Goal: Transaction & Acquisition: Purchase product/service

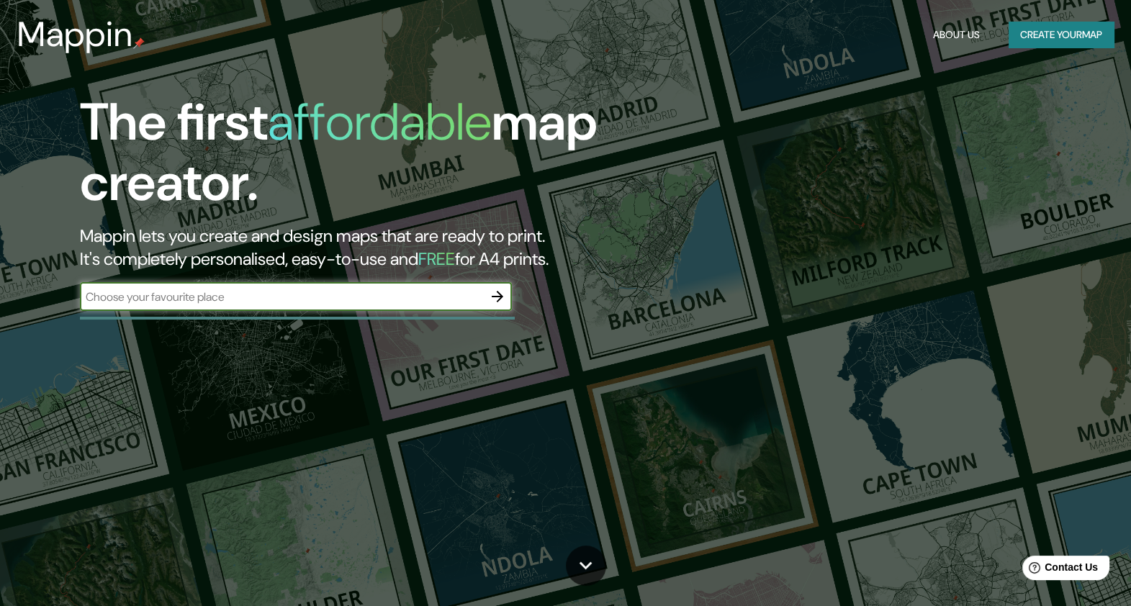
click at [1048, 26] on button "Create your map" at bounding box center [1060, 35] width 105 height 27
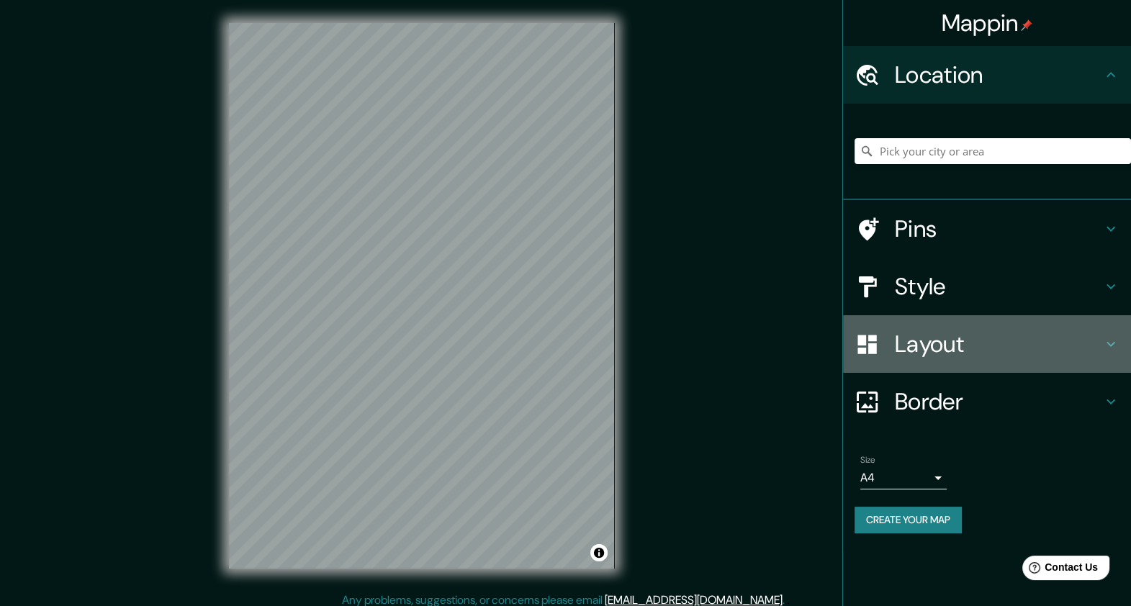
click at [932, 346] on h4 "Layout" at bounding box center [997, 344] width 207 height 29
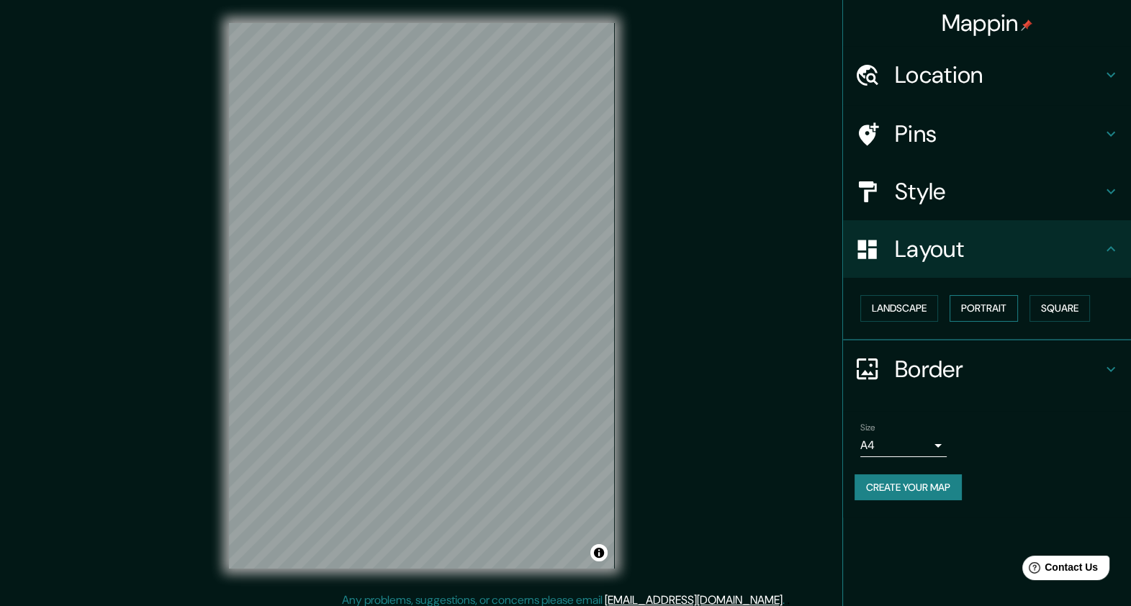
click at [987, 300] on button "Portrait" at bounding box center [983, 308] width 68 height 27
click at [1054, 312] on button "Square" at bounding box center [1059, 308] width 60 height 27
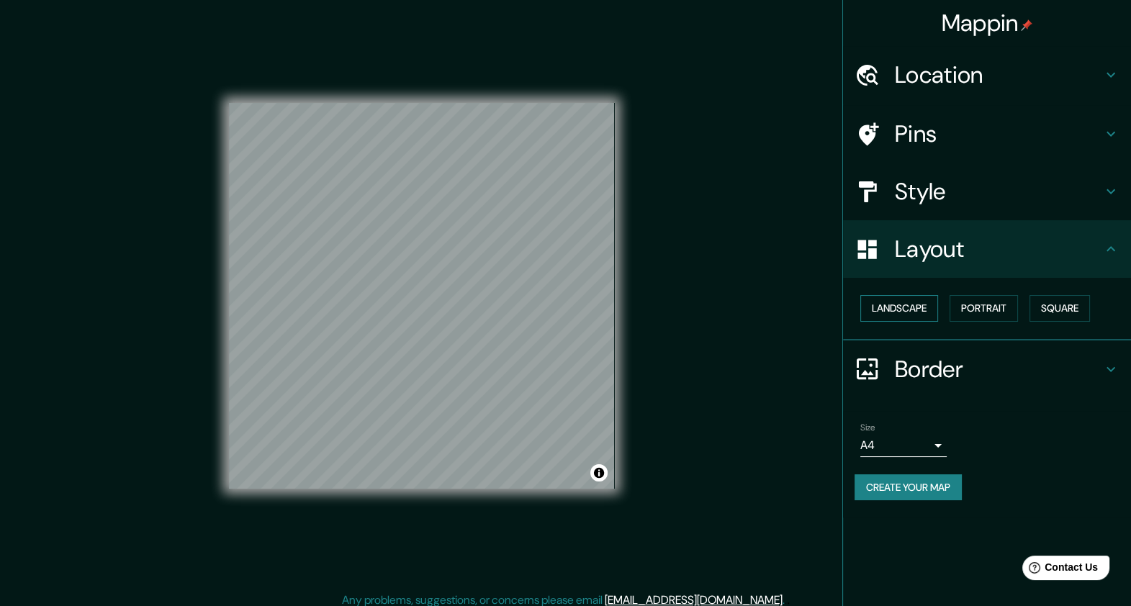
click at [913, 310] on button "Landscape" at bounding box center [899, 308] width 78 height 27
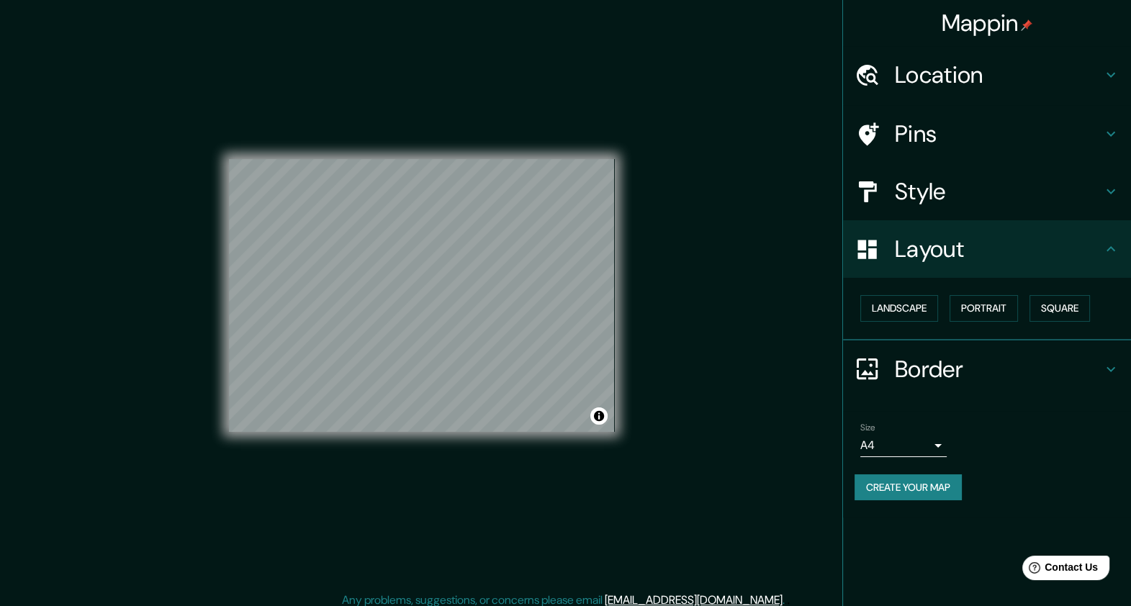
click at [764, 321] on div "Mappin Location Pins Style Layout Landscape Portrait Square Border Choose a bor…" at bounding box center [565, 307] width 1131 height 615
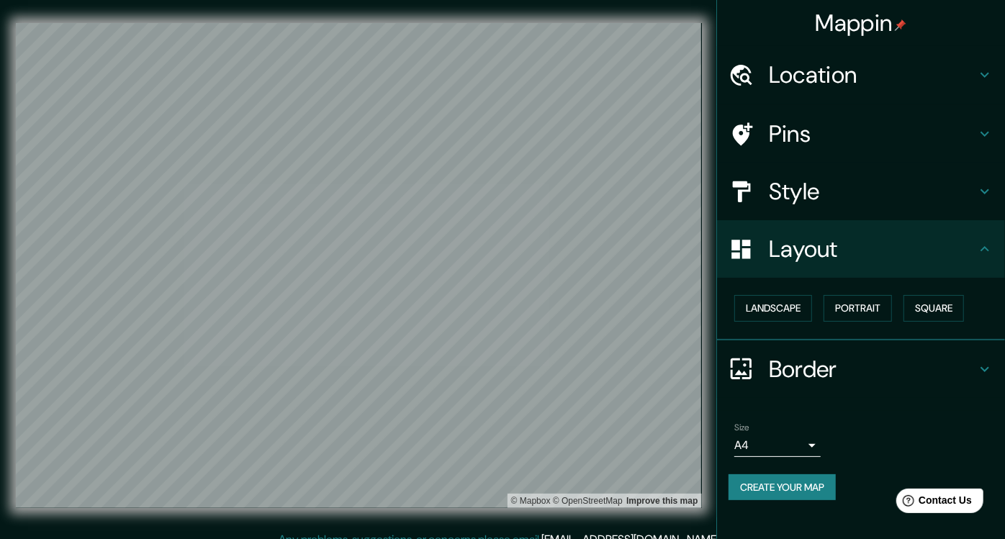
click at [853, 82] on h4 "Location" at bounding box center [872, 74] width 207 height 29
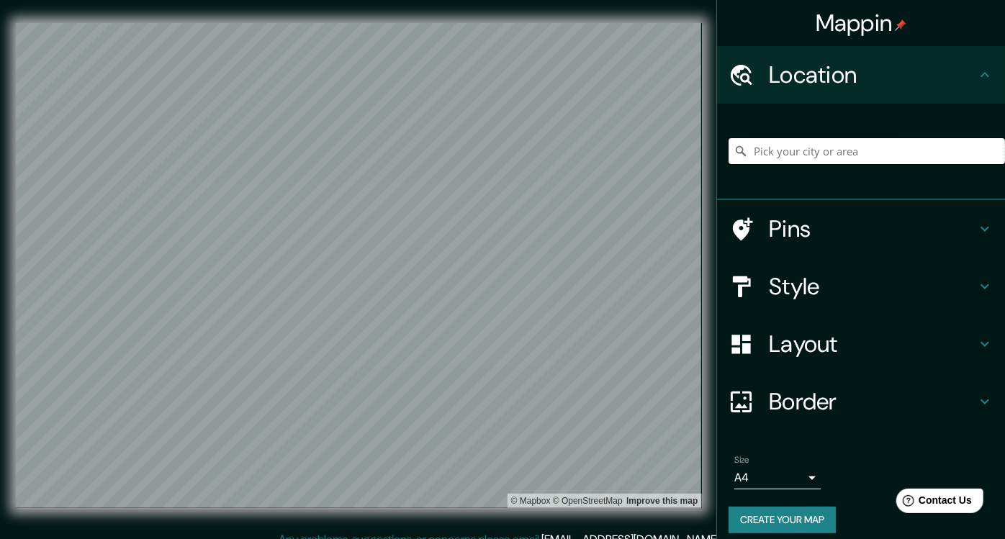
click at [830, 148] on input "Pick your city or area" at bounding box center [866, 151] width 276 height 26
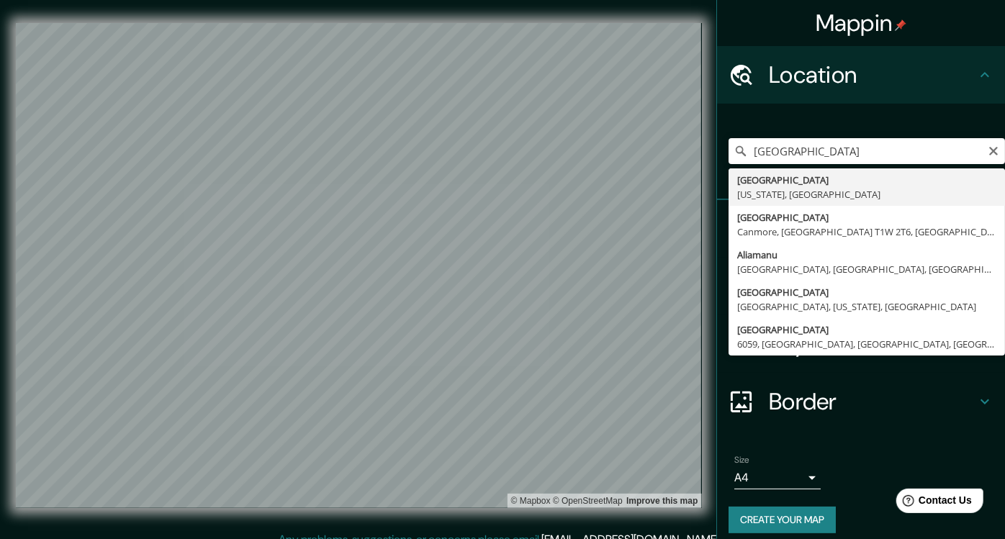
type input "[GEOGRAPHIC_DATA], [US_STATE], [GEOGRAPHIC_DATA]"
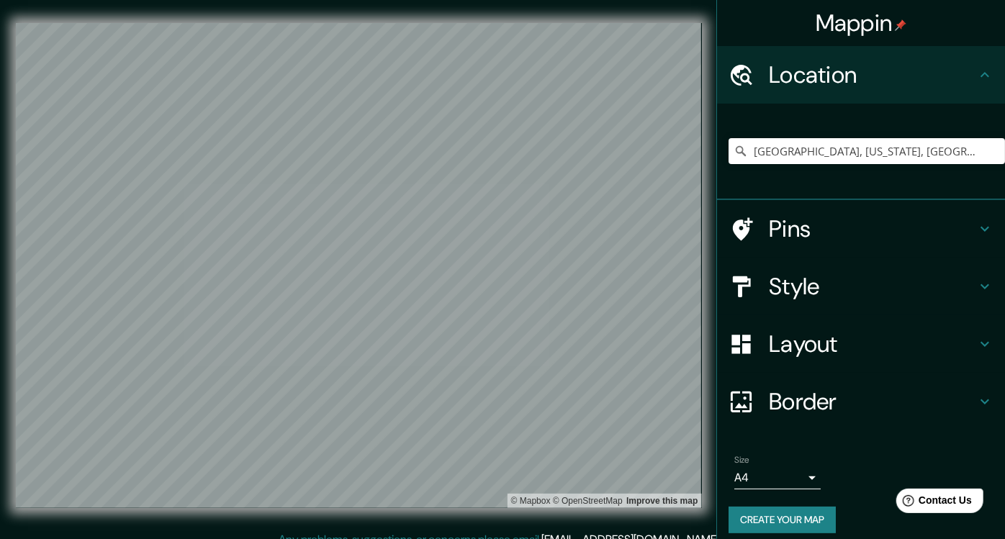
click at [869, 272] on h4 "Style" at bounding box center [872, 286] width 207 height 29
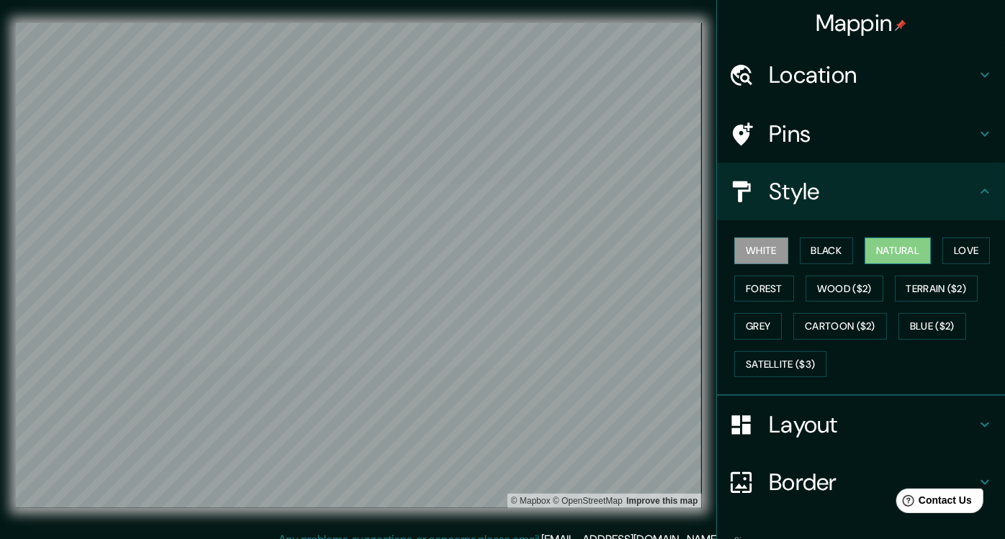
click at [894, 248] on button "Natural" at bounding box center [897, 250] width 66 height 27
click at [773, 250] on button "White" at bounding box center [761, 250] width 54 height 27
